Goal: Task Accomplishment & Management: Complete application form

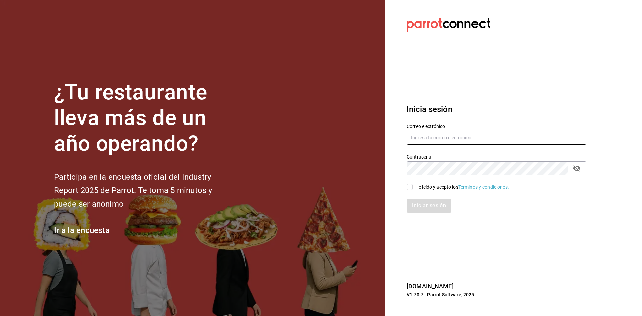
type input "[EMAIL_ADDRESS][DOMAIN_NAME]"
click at [412, 185] on input "He leído y acepto los Términos y condiciones." at bounding box center [410, 187] width 6 height 6
checkbox input "true"
click at [421, 205] on button "Iniciar sesión" at bounding box center [429, 206] width 45 height 14
